Goal: Task Accomplishment & Management: Complete application form

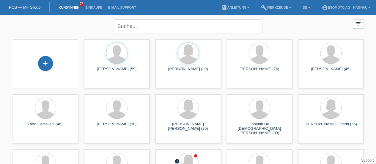
click at [42, 65] on div "+" at bounding box center [45, 63] width 15 height 15
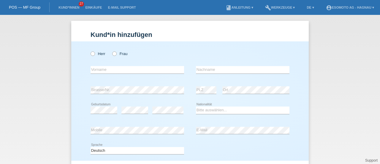
click at [90, 50] on icon at bounding box center [90, 50] width 0 height 0
click at [91, 53] on input "Herr" at bounding box center [93, 53] width 4 height 4
radio input "true"
click at [93, 70] on input "text" at bounding box center [138, 69] width 94 height 7
type input "Florentin"
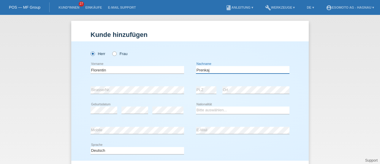
type input "Prenkaj"
click at [202, 110] on select "Bitte auswählen... Schweiz Deutschland Liechtenstein Österreich ------------ Af…" at bounding box center [243, 109] width 94 height 7
select select "CH"
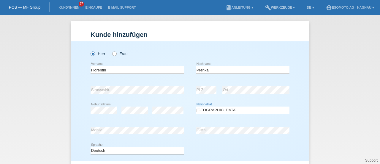
click at [196, 106] on select "Bitte auswählen... Schweiz Deutschland Liechtenstein Österreich ------------ Af…" at bounding box center [243, 109] width 94 height 7
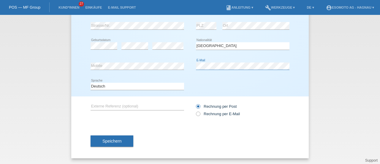
scroll to position [64, 0]
click at [114, 137] on button "Speichern" at bounding box center [112, 140] width 43 height 11
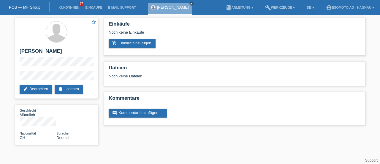
click at [127, 42] on link "add_shopping_cart Einkauf hinzufügen" at bounding box center [132, 43] width 47 height 9
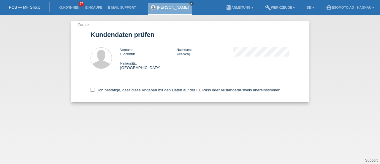
click at [90, 90] on div "← Zurück Kundendaten prüfen Vorname Florentin Nachname Prenkaj Nationalität Sch…" at bounding box center [190, 61] width 238 height 81
click at [96, 90] on label "Ich bestätige, dass diese Angaben mit den Daten auf der ID, Pass oder Ausländer…" at bounding box center [186, 90] width 191 height 4
click at [94, 90] on input "Ich bestätige, dass diese Angaben mit den Daten auf der ID, Pass oder Ausländer…" at bounding box center [93, 90] width 4 height 4
checkbox input "true"
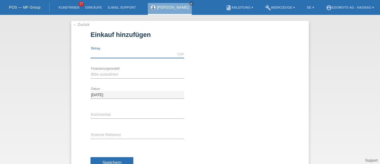
click at [115, 57] on input "text" at bounding box center [138, 53] width 94 height 7
type input "7600.00"
click at [110, 75] on select "Bitte auswählen Fixe Raten Kauf auf Rechnung mit Teilzahlungsoption" at bounding box center [138, 74] width 94 height 7
select select "69"
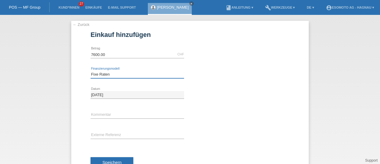
click at [91, 71] on select "Bitte auswählen Fixe Raten Kauf auf Rechnung mit Teilzahlungsoption" at bounding box center [138, 74] width 94 height 7
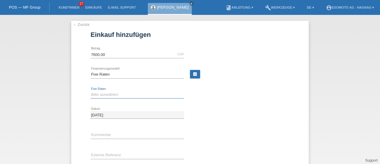
click at [96, 92] on select "Bitte auswählen 12 Raten 24 Raten 36 Raten 48 Raten" at bounding box center [138, 94] width 94 height 7
select select "140"
click at [91, 91] on select "Bitte auswählen 12 Raten 24 Raten 36 Raten 48 Raten" at bounding box center [138, 94] width 94 height 7
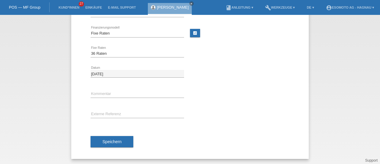
click at [102, 140] on span "Speichern" at bounding box center [111, 141] width 19 height 5
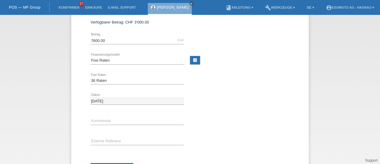
scroll to position [0, 0]
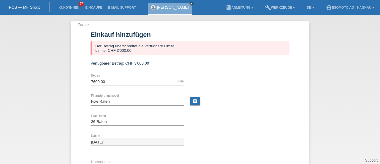
click at [80, 25] on link "← Zurück" at bounding box center [81, 24] width 17 height 4
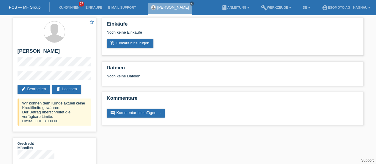
click at [63, 88] on link "delete Löschen" at bounding box center [66, 89] width 29 height 9
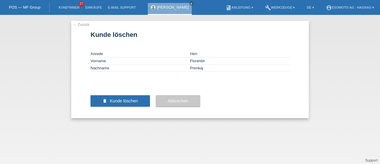
click at [117, 103] on span "Kunde löschen" at bounding box center [124, 100] width 28 height 5
